Goal: Navigation & Orientation: Find specific page/section

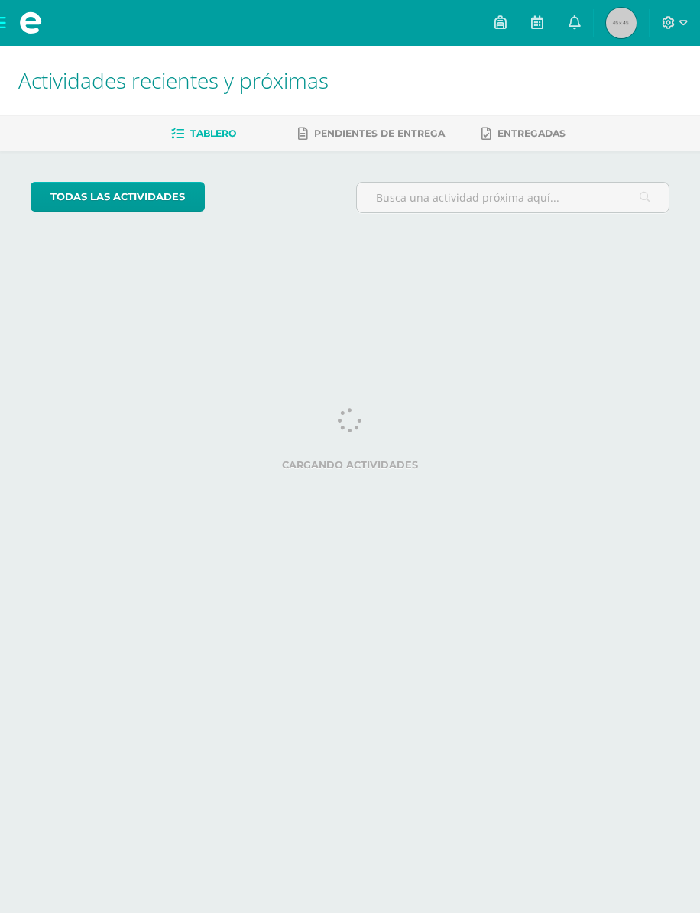
click at [625, 14] on img at bounding box center [621, 23] width 31 height 31
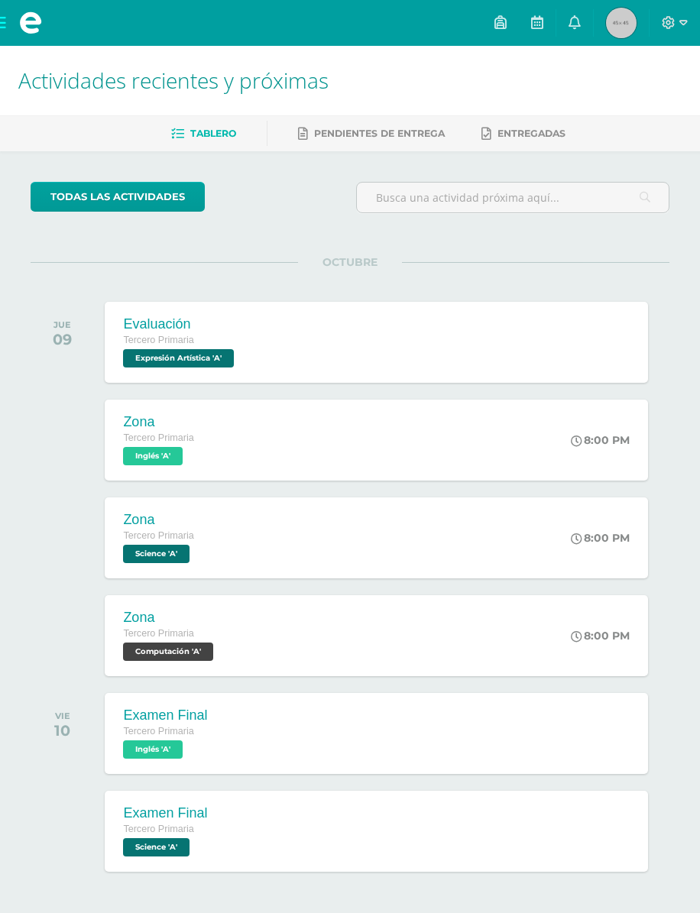
click at [662, 26] on span at bounding box center [674, 23] width 26 height 17
click at [662, 27] on span at bounding box center [674, 23] width 26 height 17
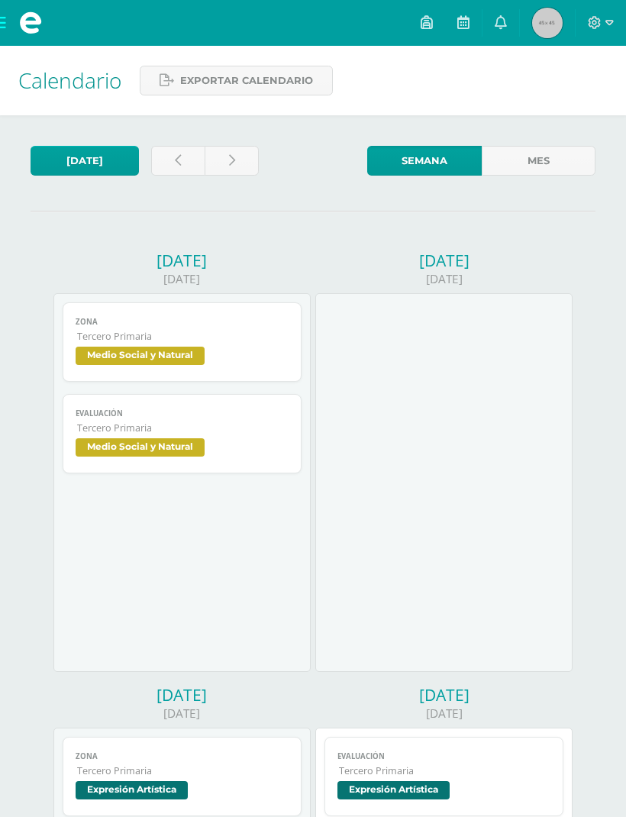
click at [555, 27] on img at bounding box center [547, 23] width 31 height 31
click at [553, 26] on img at bounding box center [547, 23] width 31 height 31
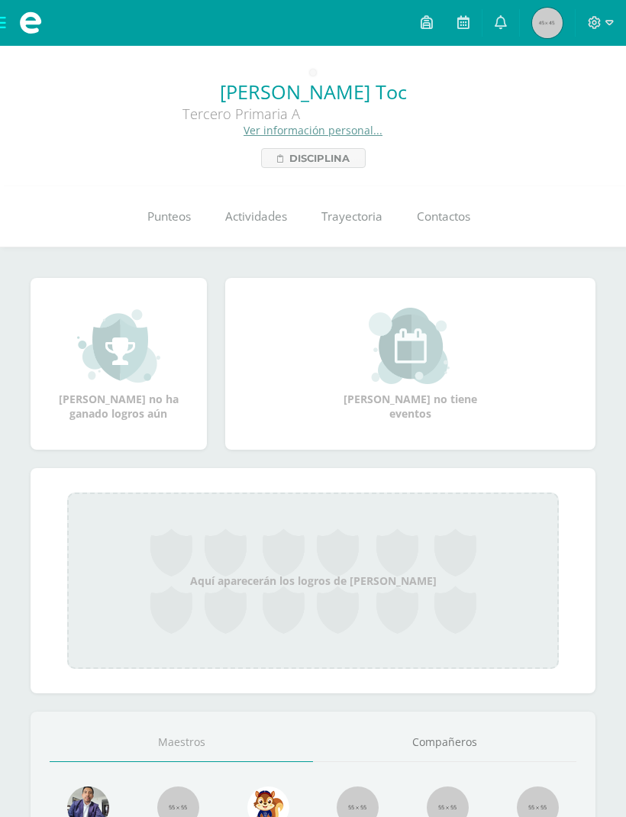
click at [555, 22] on img at bounding box center [547, 23] width 31 height 31
click at [603, 26] on span at bounding box center [601, 23] width 26 height 17
click at [607, 27] on icon at bounding box center [610, 23] width 8 height 14
click at [617, 26] on div at bounding box center [601, 23] width 50 height 46
click at [611, 16] on icon at bounding box center [610, 23] width 8 height 14
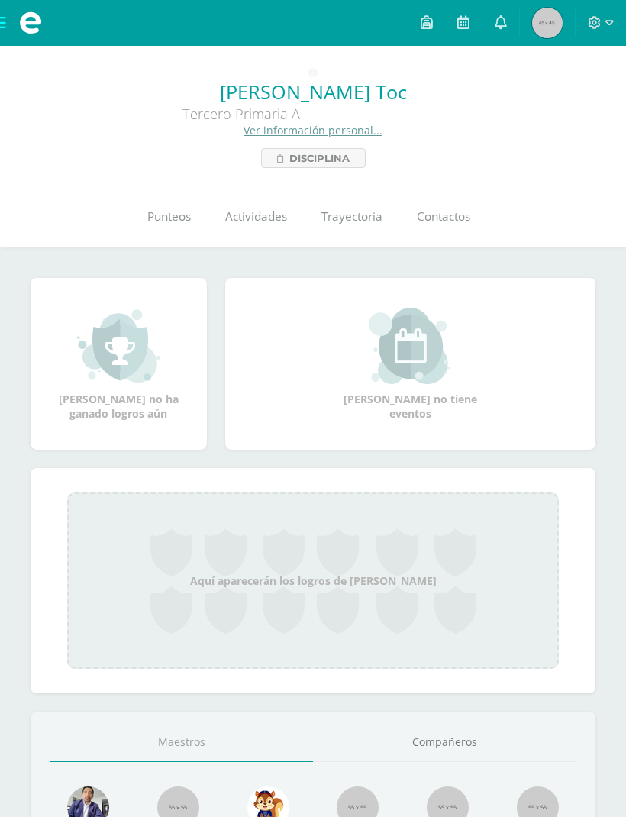
click at [616, 21] on div at bounding box center [601, 23] width 50 height 46
click at [602, 31] on span at bounding box center [601, 23] width 26 height 17
click at [588, 31] on span at bounding box center [601, 23] width 26 height 17
